Goal: Browse casually

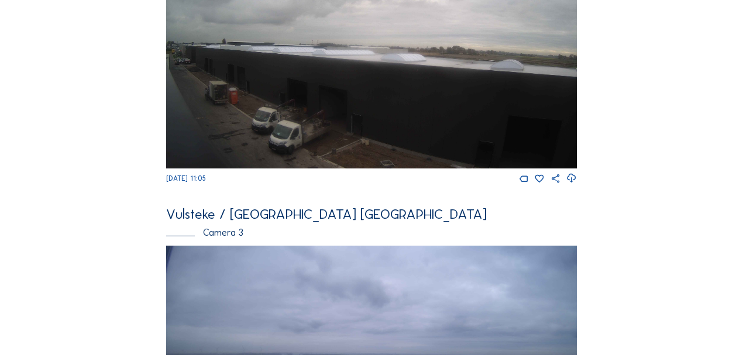
scroll to position [400, 0]
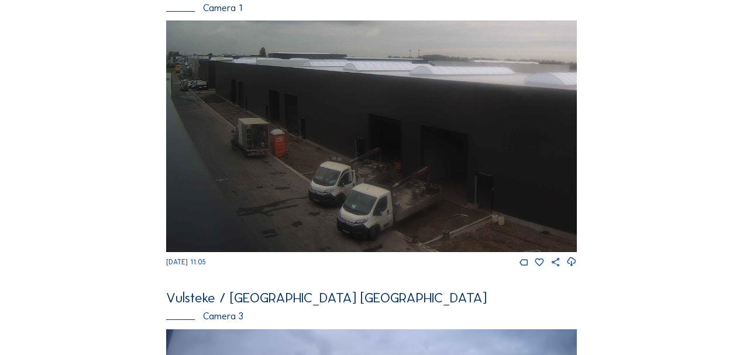
drag, startPoint x: 319, startPoint y: 173, endPoint x: 443, endPoint y: 187, distance: 124.7
click at [443, 187] on img at bounding box center [371, 135] width 410 height 231
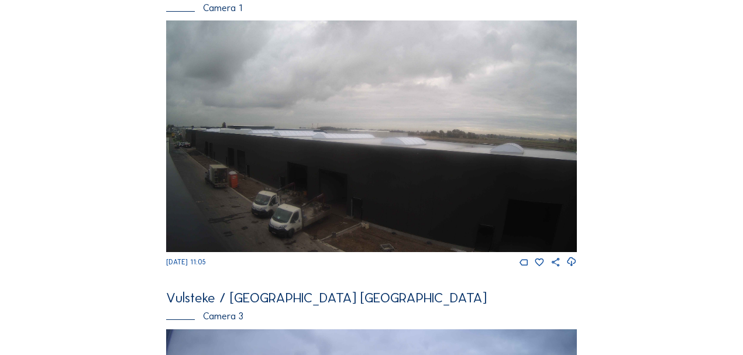
scroll to position [751, 0]
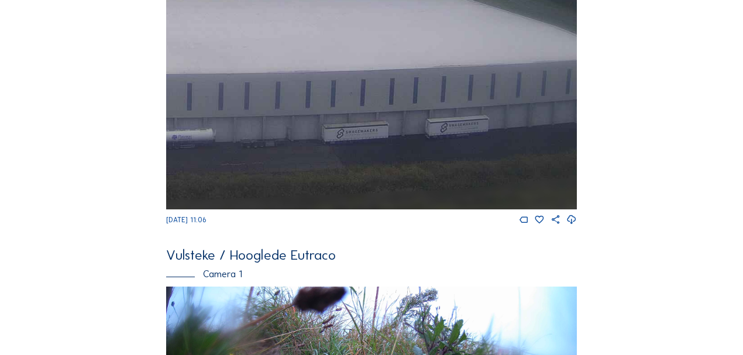
drag, startPoint x: 529, startPoint y: 147, endPoint x: 365, endPoint y: 139, distance: 163.9
click at [304, 137] on img at bounding box center [371, 93] width 410 height 231
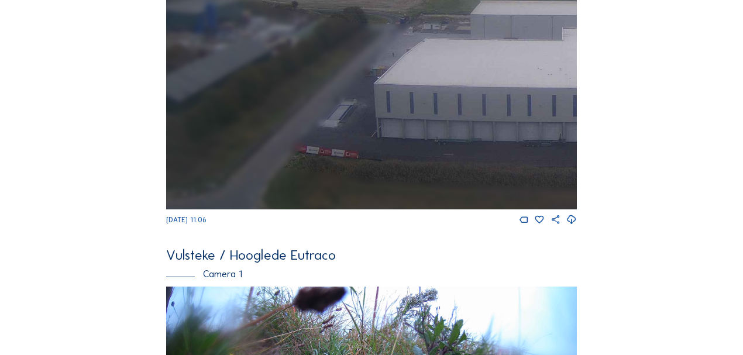
drag, startPoint x: 191, startPoint y: 130, endPoint x: 365, endPoint y: 136, distance: 174.3
click at [365, 136] on img at bounding box center [371, 93] width 410 height 231
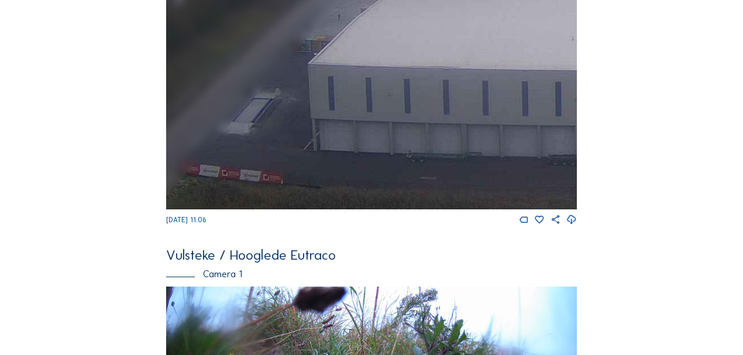
drag, startPoint x: 361, startPoint y: 215, endPoint x: 306, endPoint y: 122, distance: 108.3
click at [309, 122] on img at bounding box center [371, 93] width 410 height 231
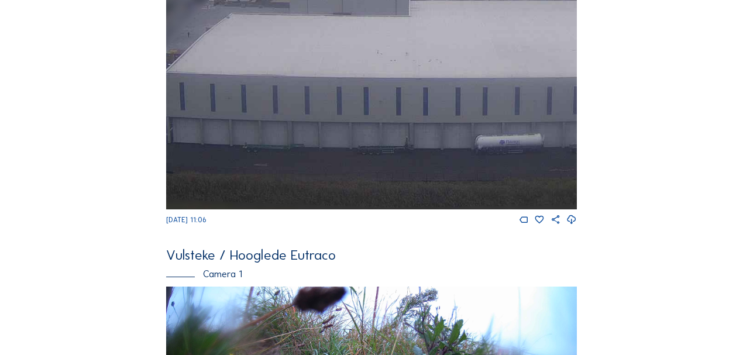
drag, startPoint x: 420, startPoint y: 124, endPoint x: 275, endPoint y: 124, distance: 145.6
click at [275, 124] on img at bounding box center [371, 93] width 410 height 231
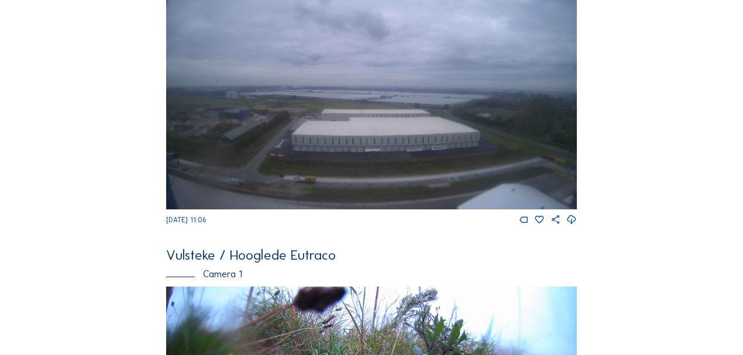
scroll to position [985, 0]
